Goal: Task Accomplishment & Management: Manage account settings

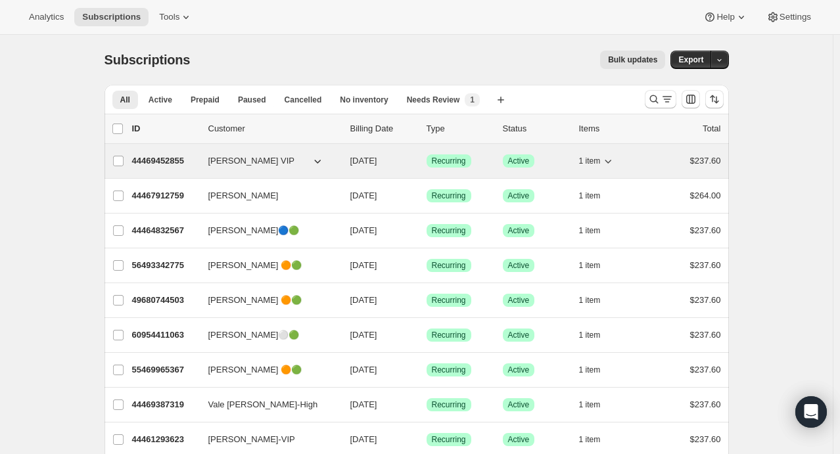
click at [614, 164] on icon "button" at bounding box center [608, 161] width 13 height 13
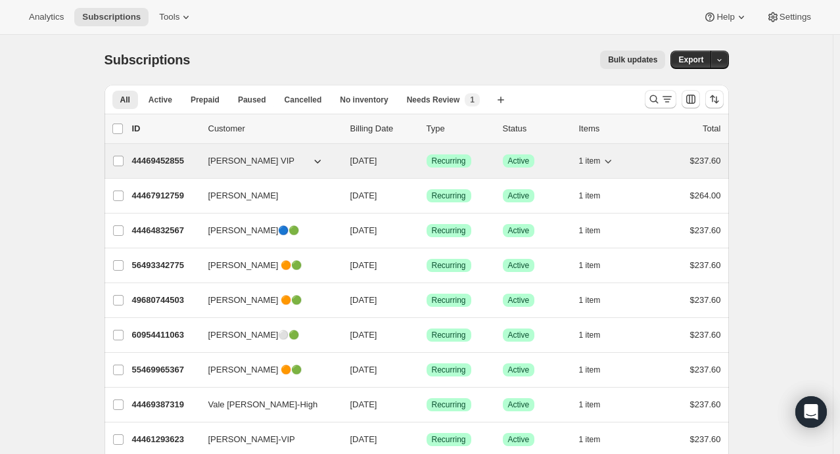
click at [614, 166] on icon "button" at bounding box center [608, 161] width 13 height 13
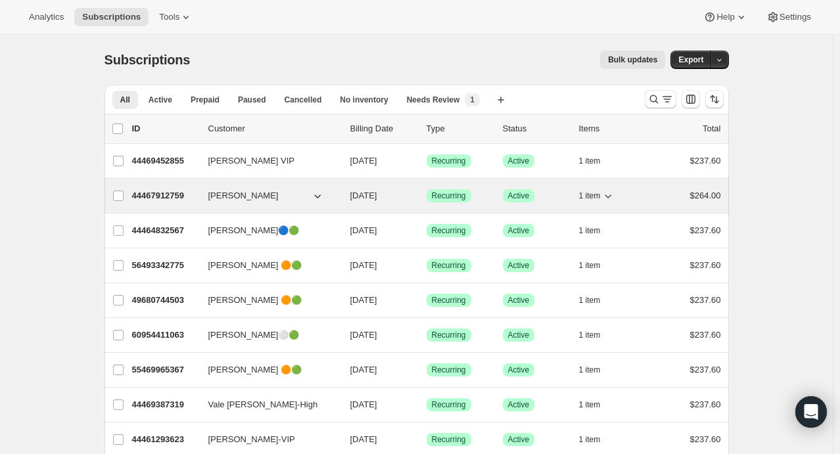
click at [612, 197] on icon "button" at bounding box center [609, 197] width 7 height 4
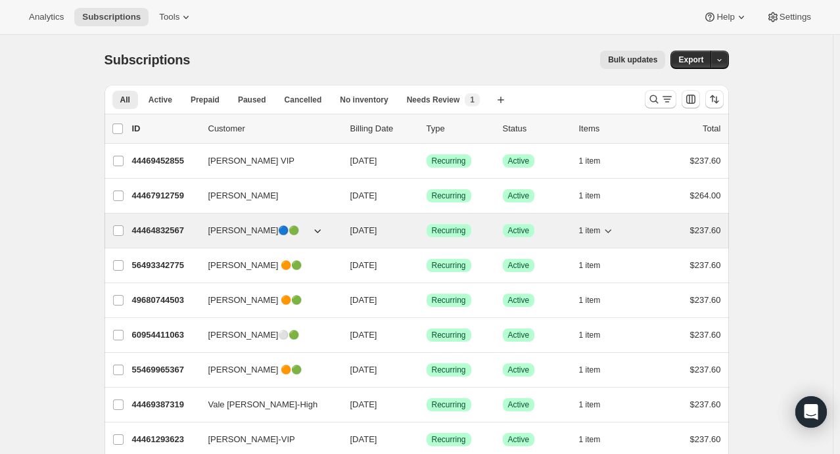
click at [614, 234] on icon "button" at bounding box center [608, 230] width 13 height 13
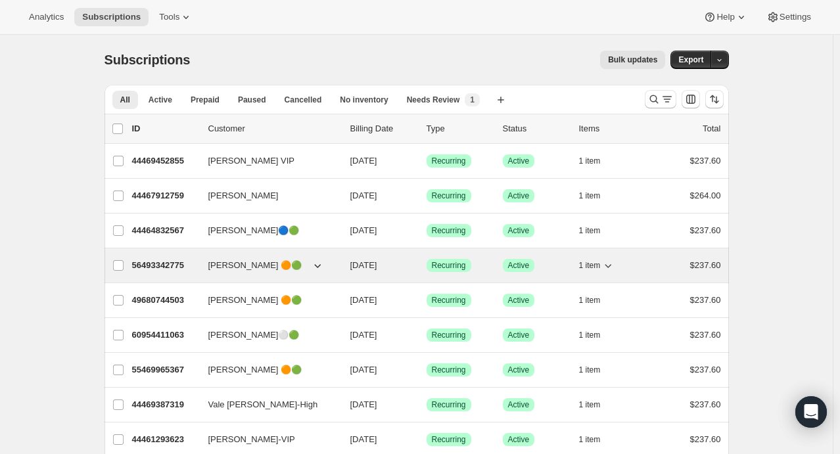
click at [612, 264] on icon "button" at bounding box center [609, 266] width 7 height 4
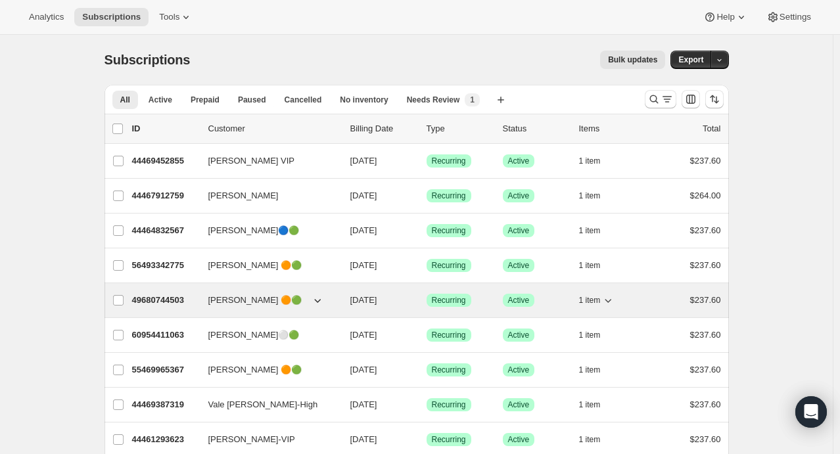
click at [611, 302] on icon "button" at bounding box center [608, 300] width 13 height 13
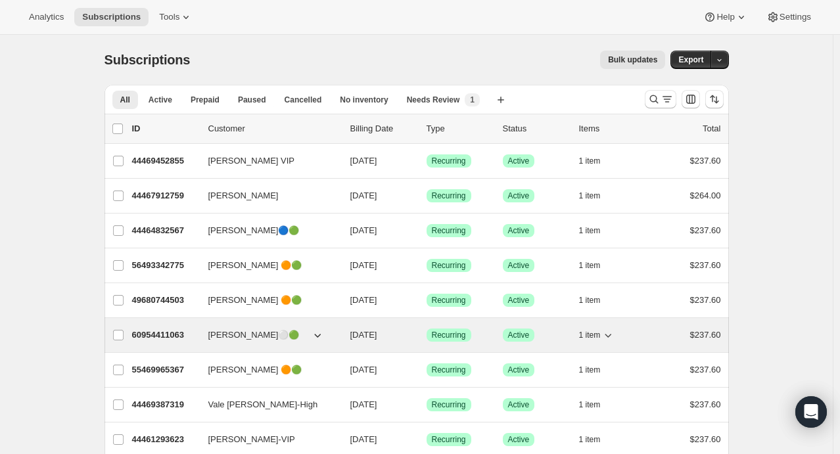
click at [620, 341] on div "1 item" at bounding box center [612, 335] width 66 height 18
click at [615, 340] on icon "button" at bounding box center [608, 335] width 13 height 13
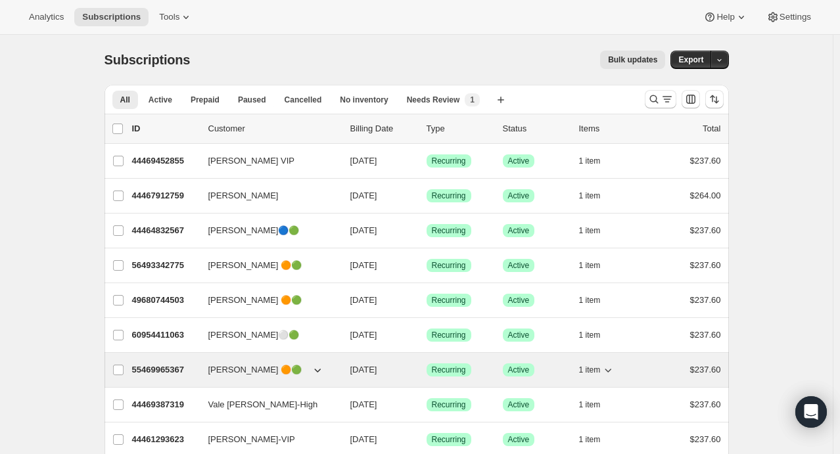
click at [614, 371] on icon "button" at bounding box center [608, 370] width 13 height 13
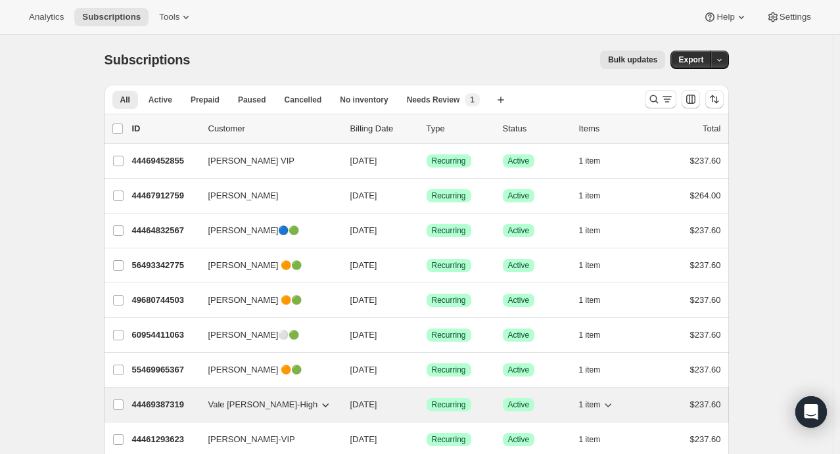
click at [621, 407] on div "1 item" at bounding box center [612, 405] width 66 height 18
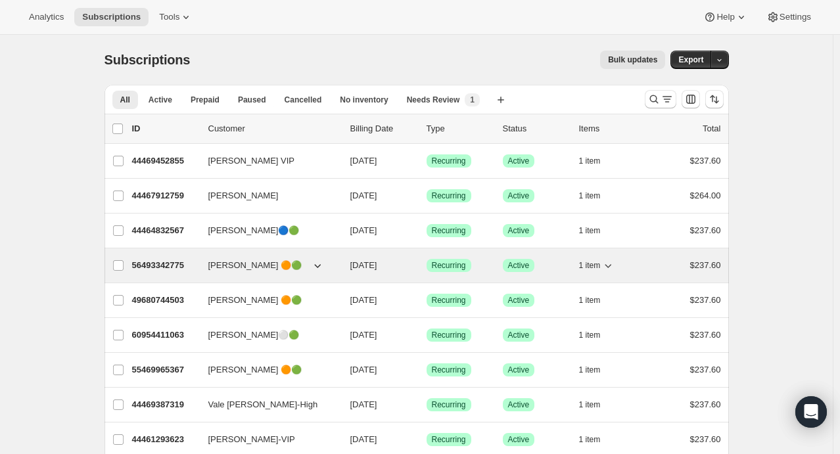
click at [639, 260] on div "1 item" at bounding box center [612, 265] width 66 height 18
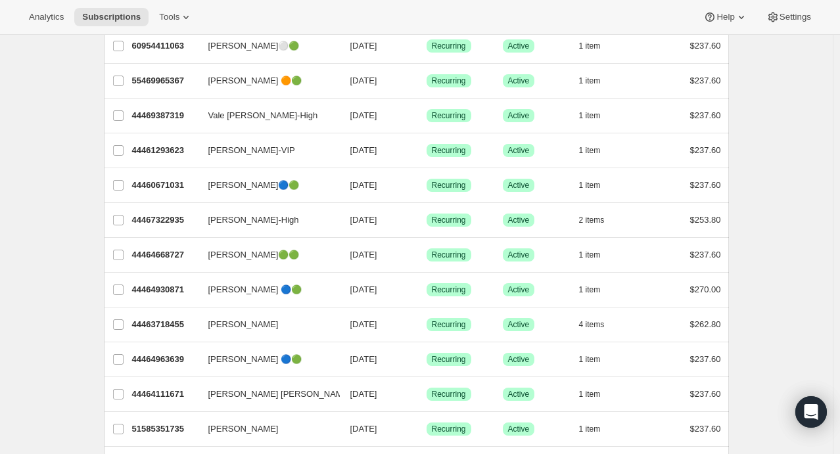
scroll to position [289, 0]
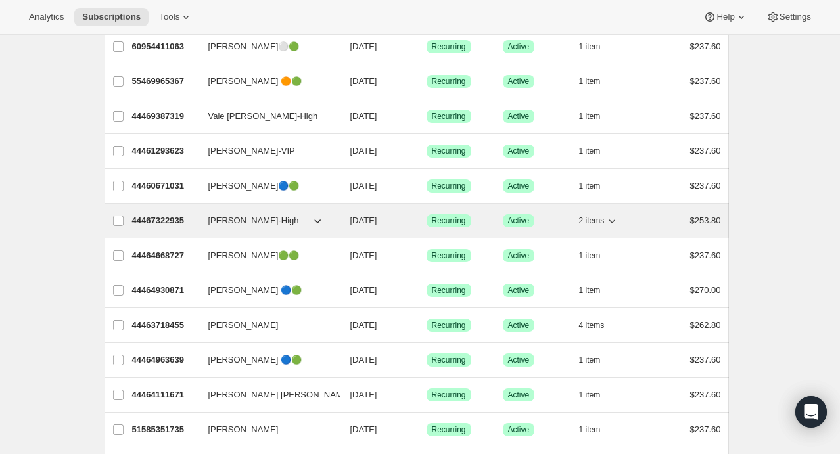
click at [614, 220] on icon "button" at bounding box center [612, 220] width 13 height 13
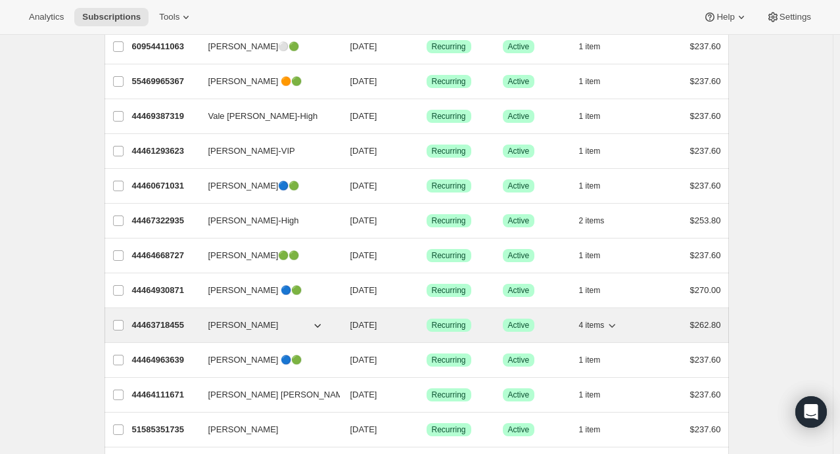
click at [614, 322] on icon "button" at bounding box center [612, 325] width 13 height 13
